Goal: Information Seeking & Learning: Find specific fact

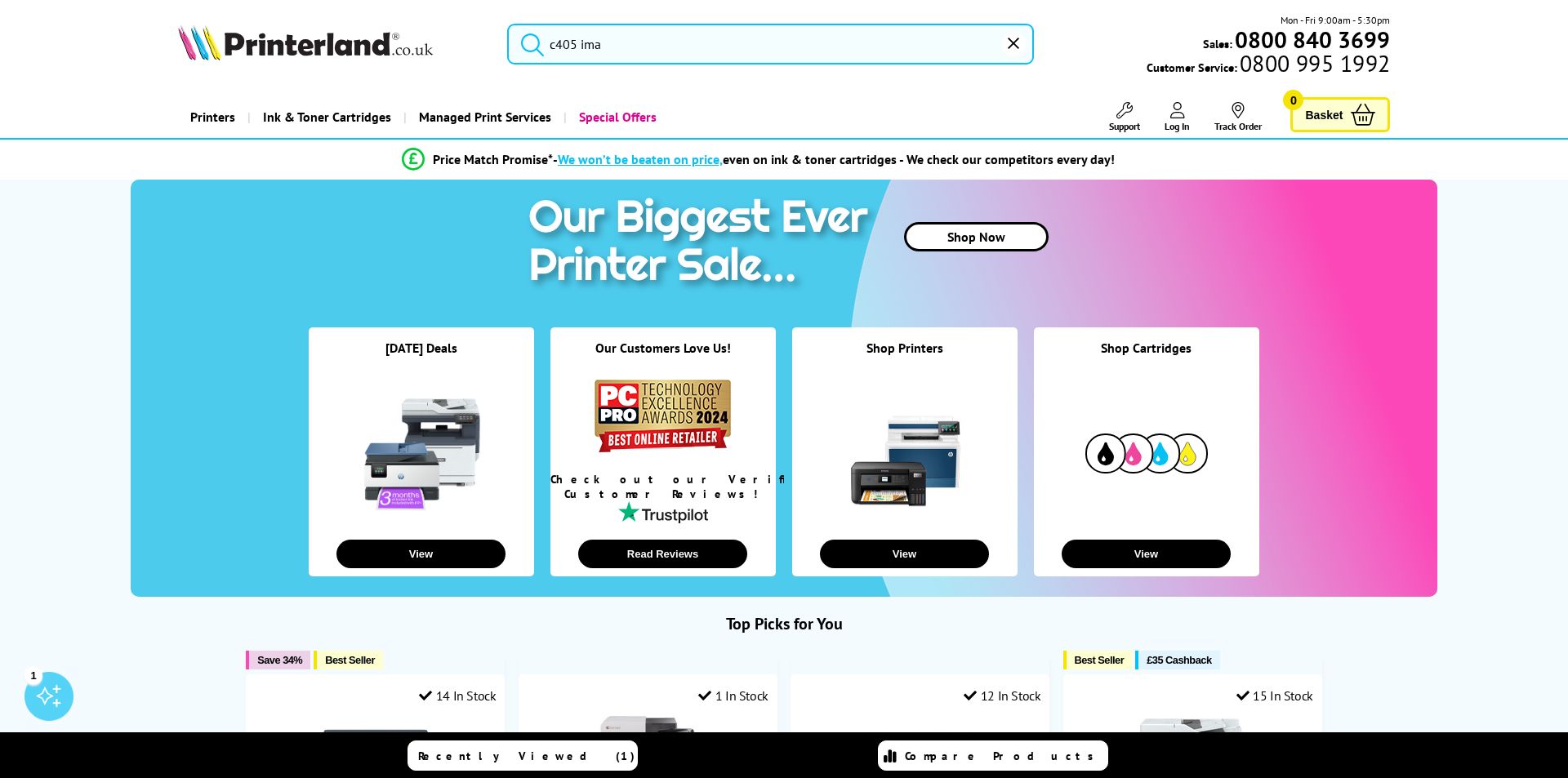
click at [670, 37] on input "c405 ima" at bounding box center [771, 43] width 527 height 41
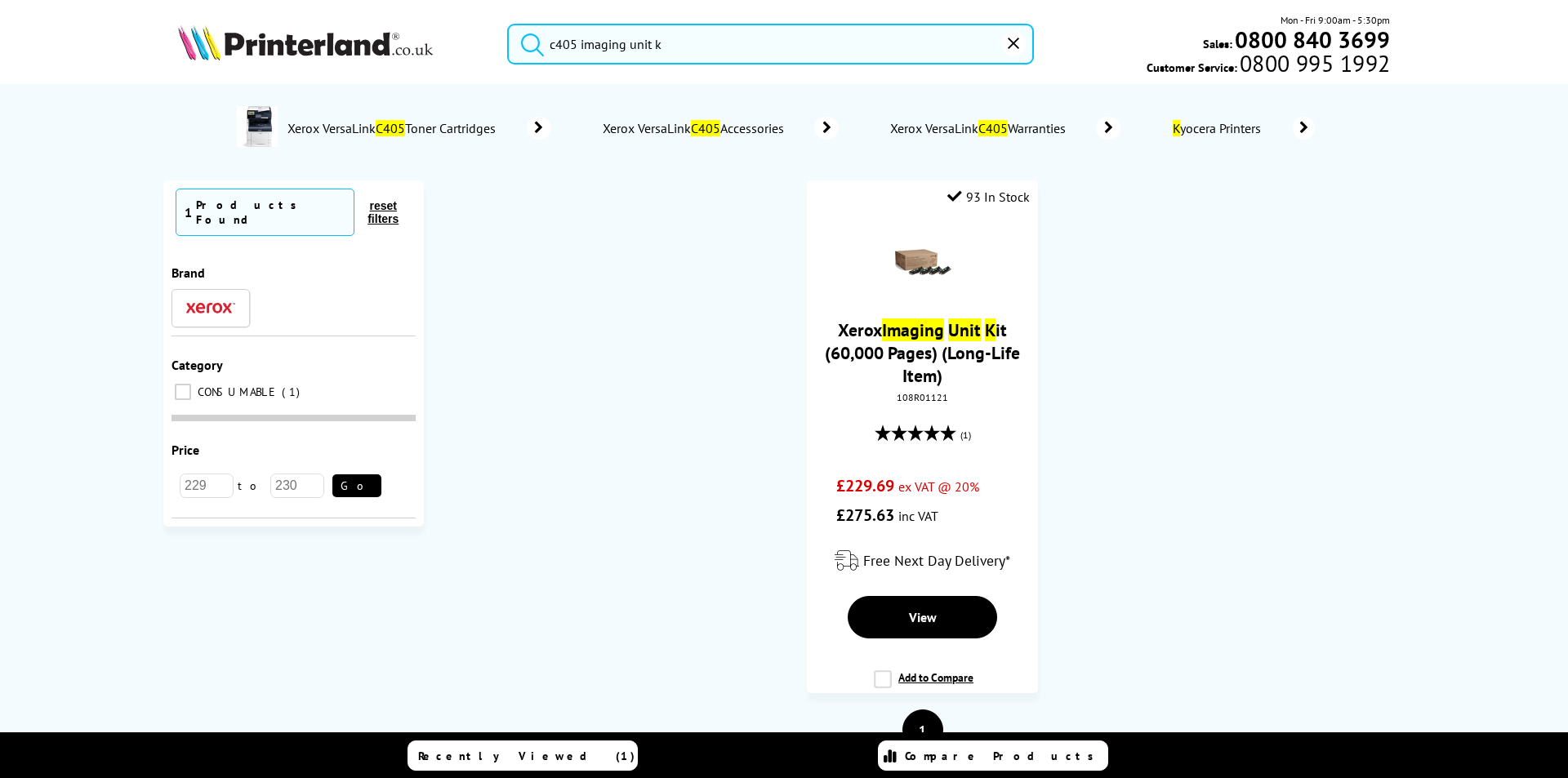
type input "c405 imaging unit k"
click at [508, 23] on button "submit" at bounding box center [528, 41] width 41 height 36
